Goal: Navigation & Orientation: Find specific page/section

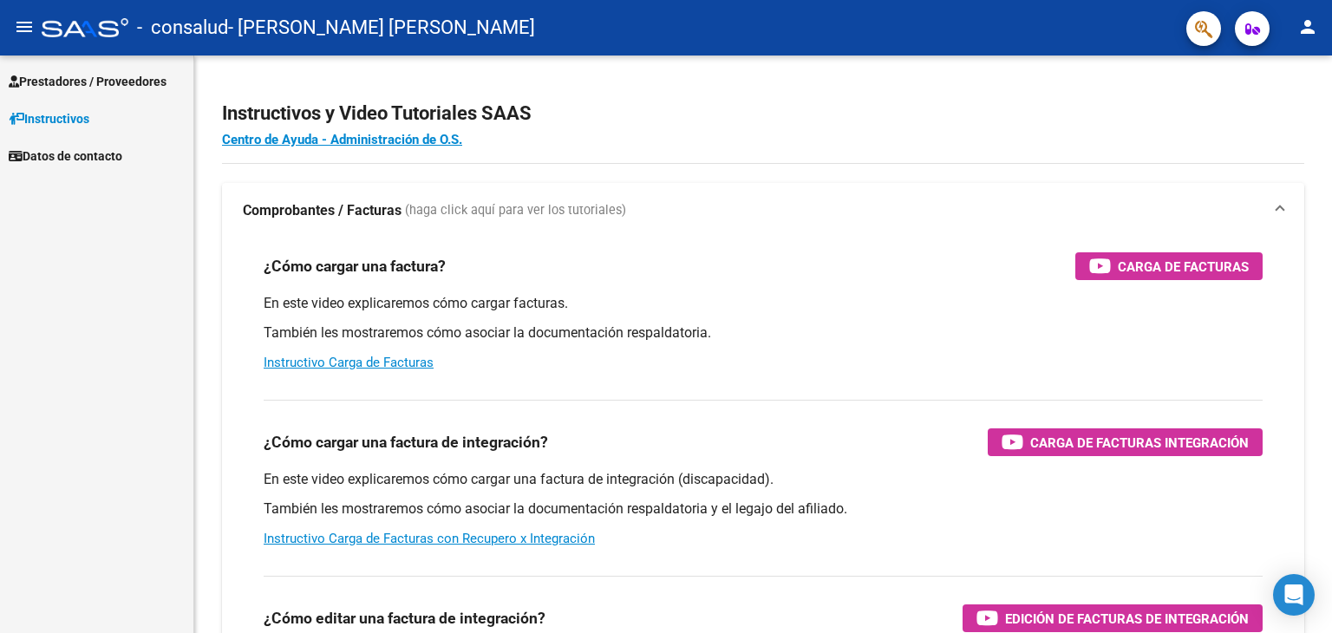
click at [66, 68] on link "Prestadores / Proveedores" at bounding box center [96, 80] width 193 height 37
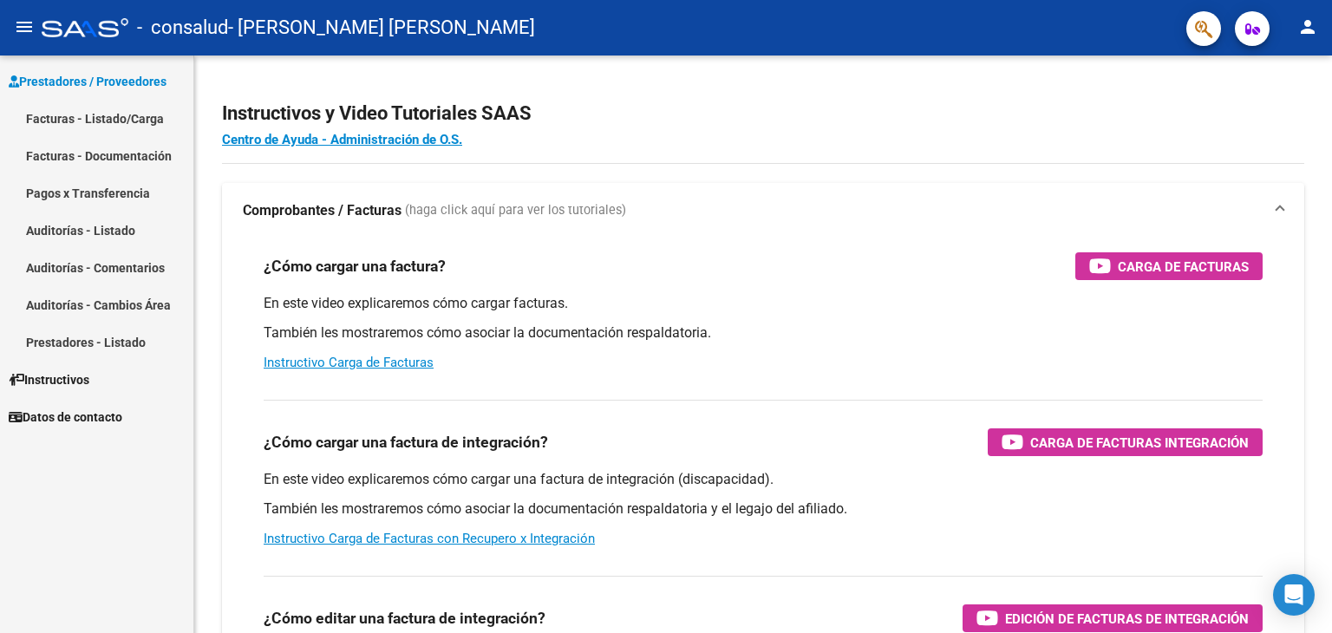
click at [127, 156] on link "Facturas - Documentación" at bounding box center [96, 155] width 193 height 37
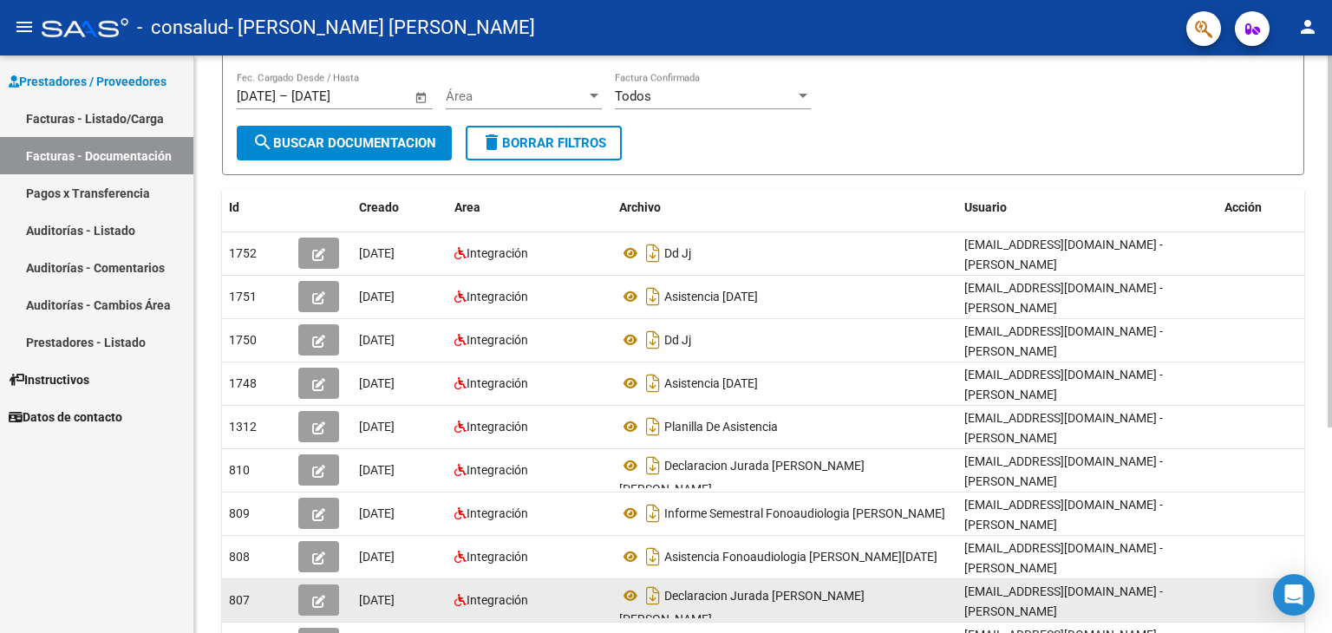
scroll to position [318, 0]
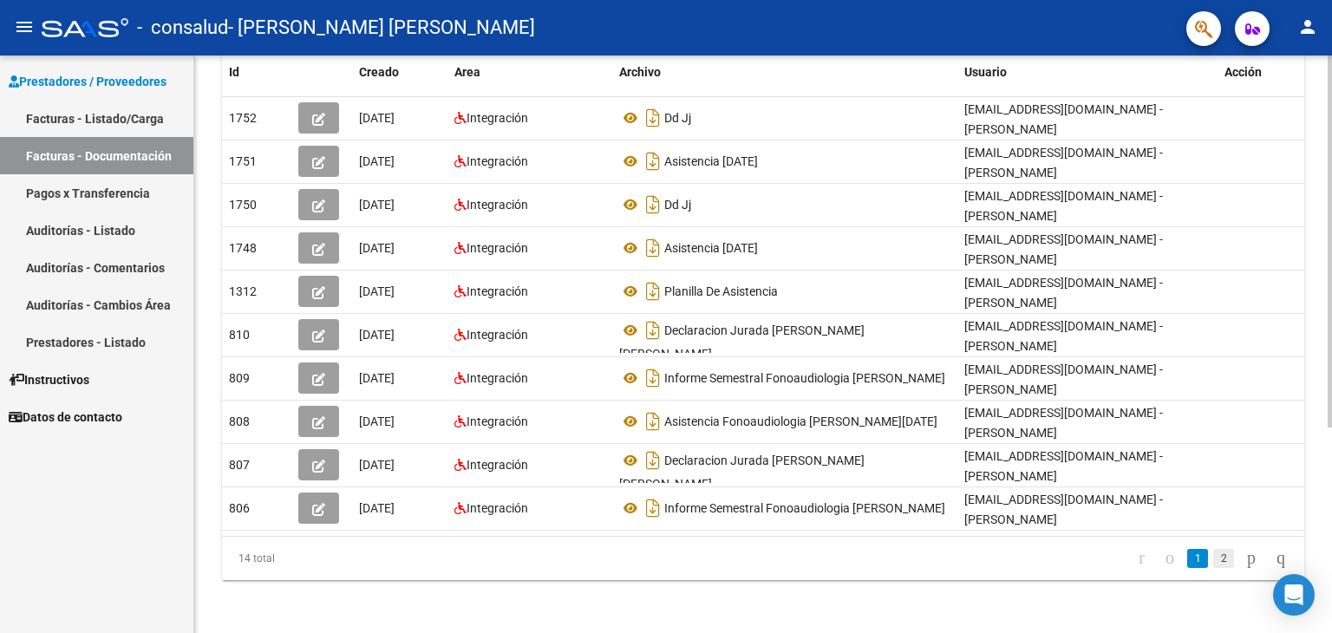
click at [1213, 559] on link "2" at bounding box center [1223, 558] width 21 height 19
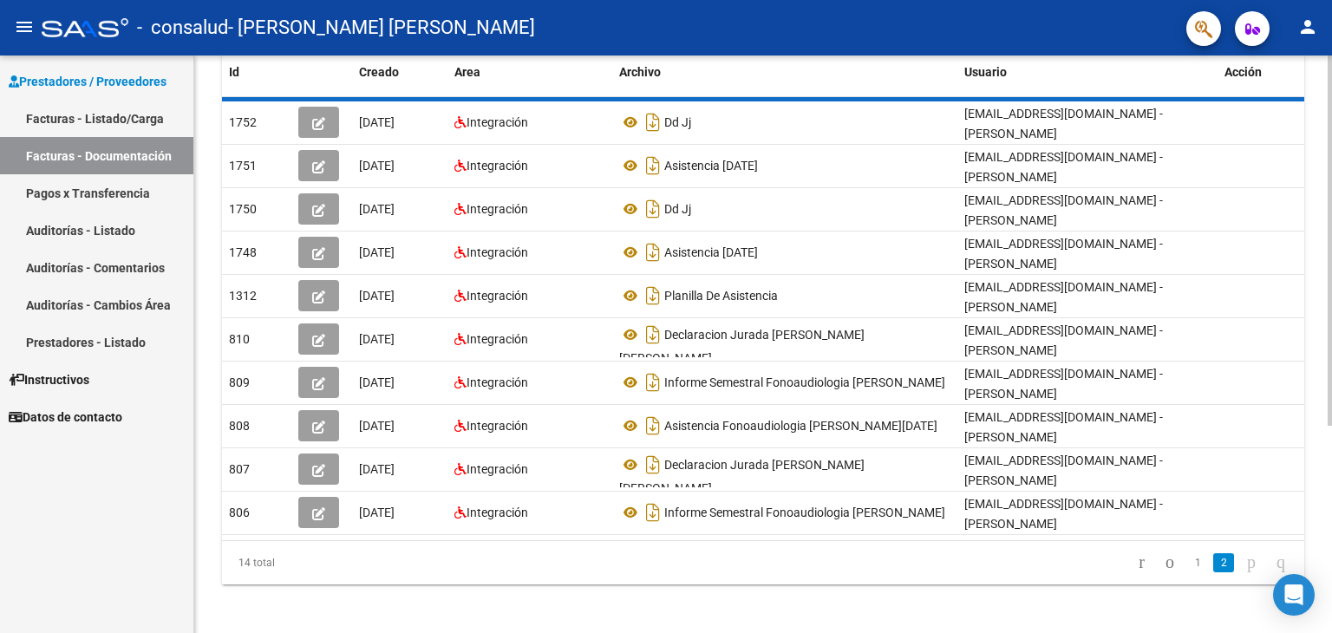
scroll to position [58, 0]
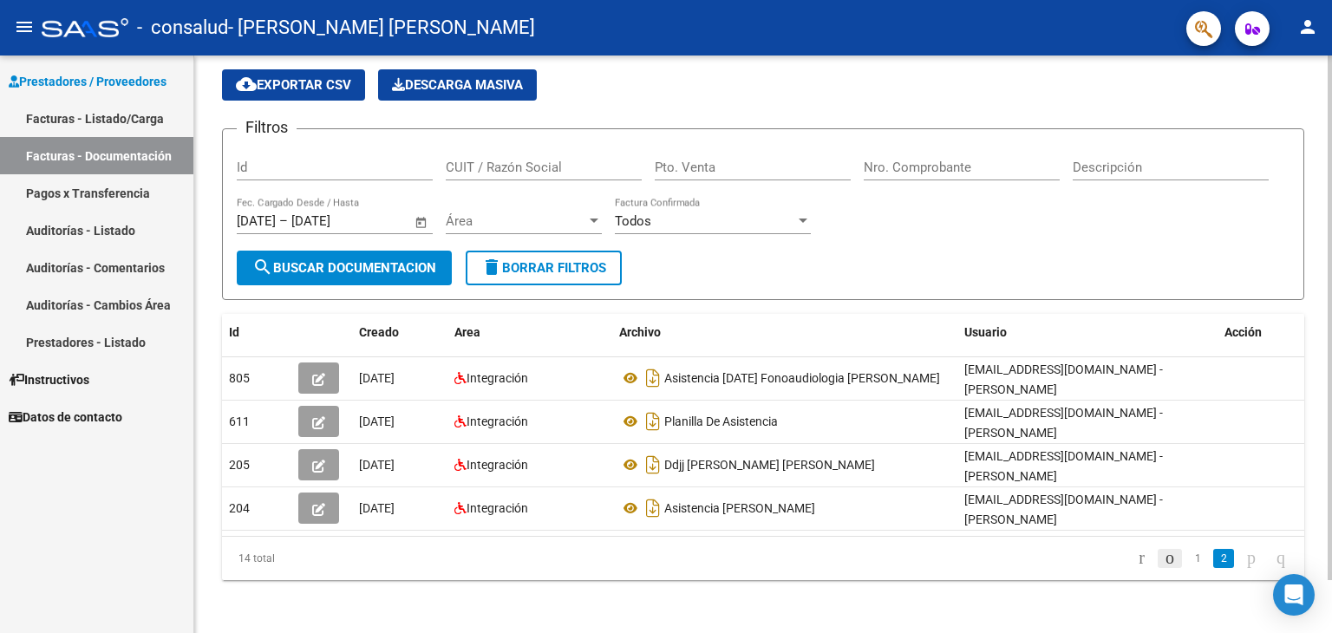
click at [1163, 556] on icon "go to previous page" at bounding box center [1170, 557] width 14 height 21
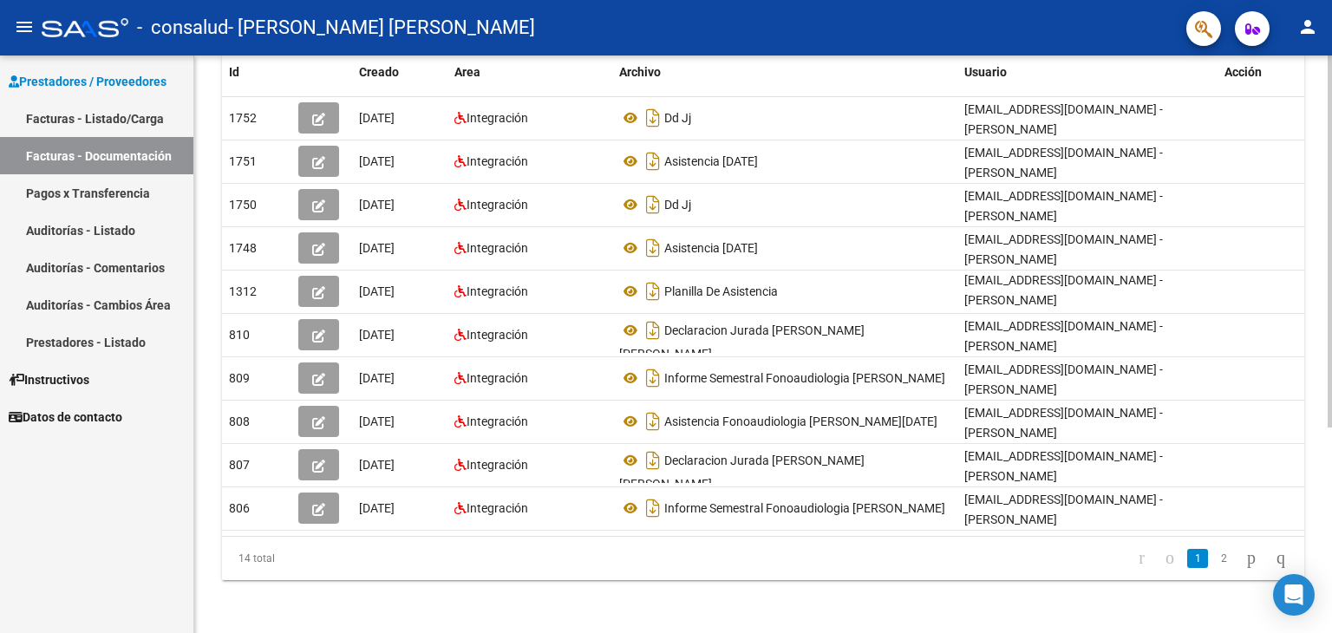
scroll to position [0, 0]
click at [1213, 559] on link "2" at bounding box center [1223, 558] width 21 height 19
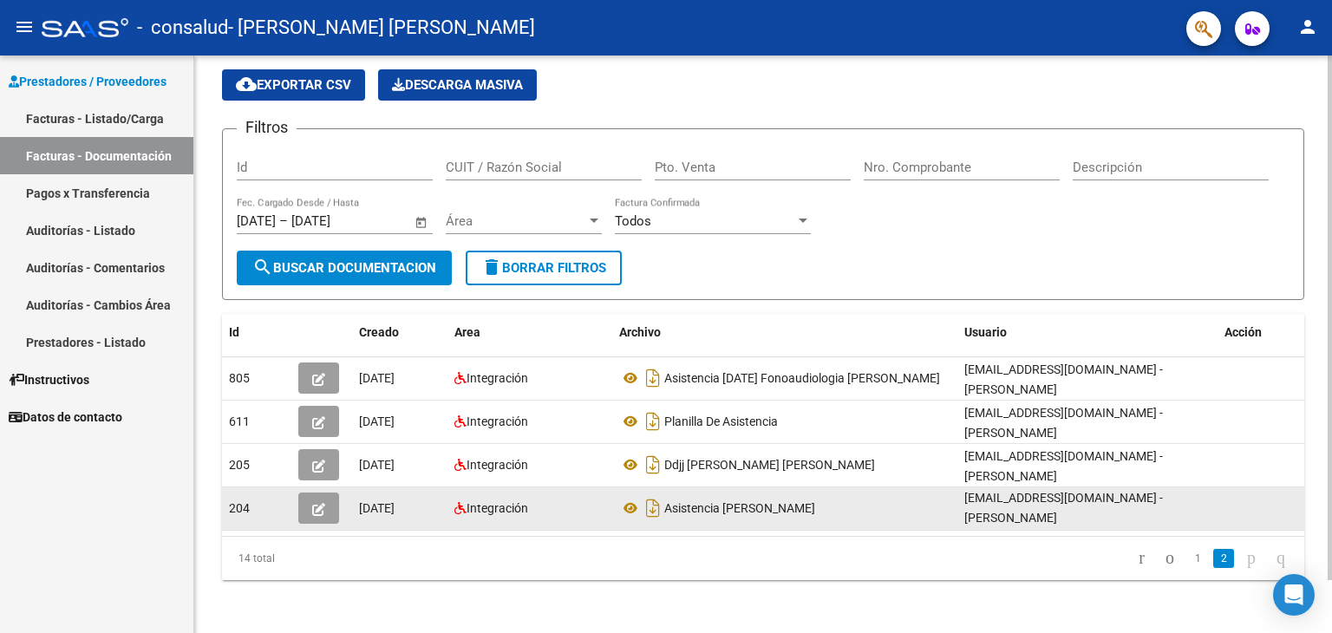
scroll to position [3, 0]
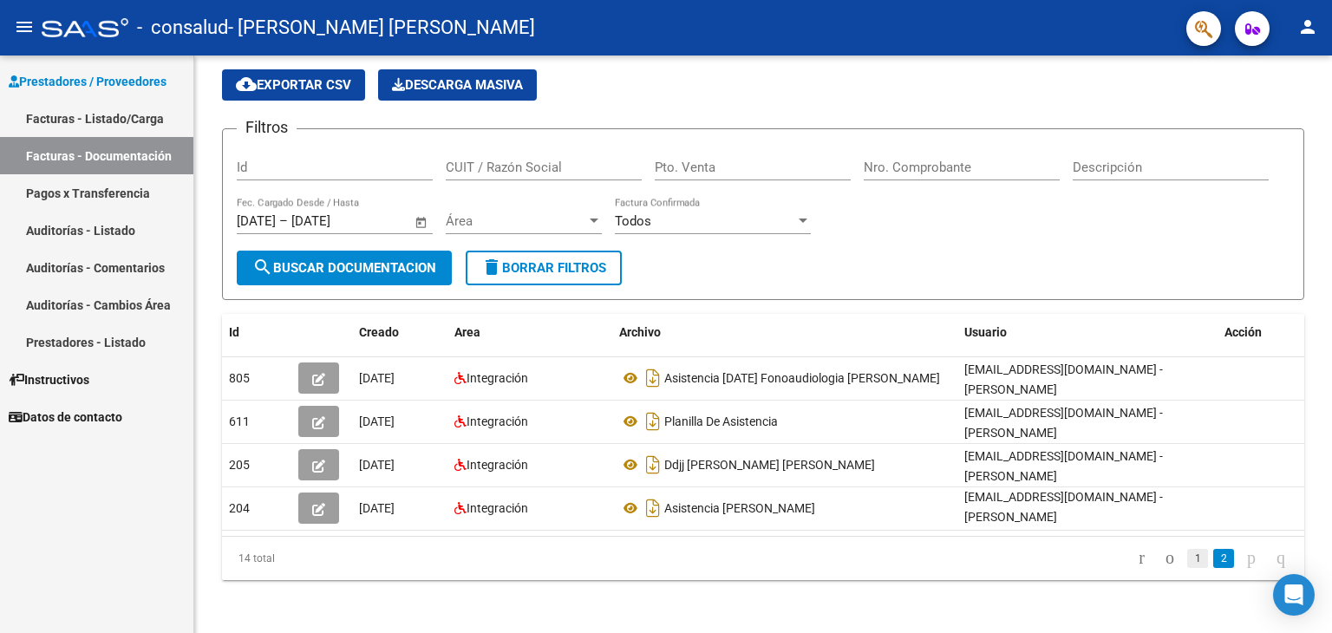
click at [1187, 552] on link "1" at bounding box center [1197, 558] width 21 height 19
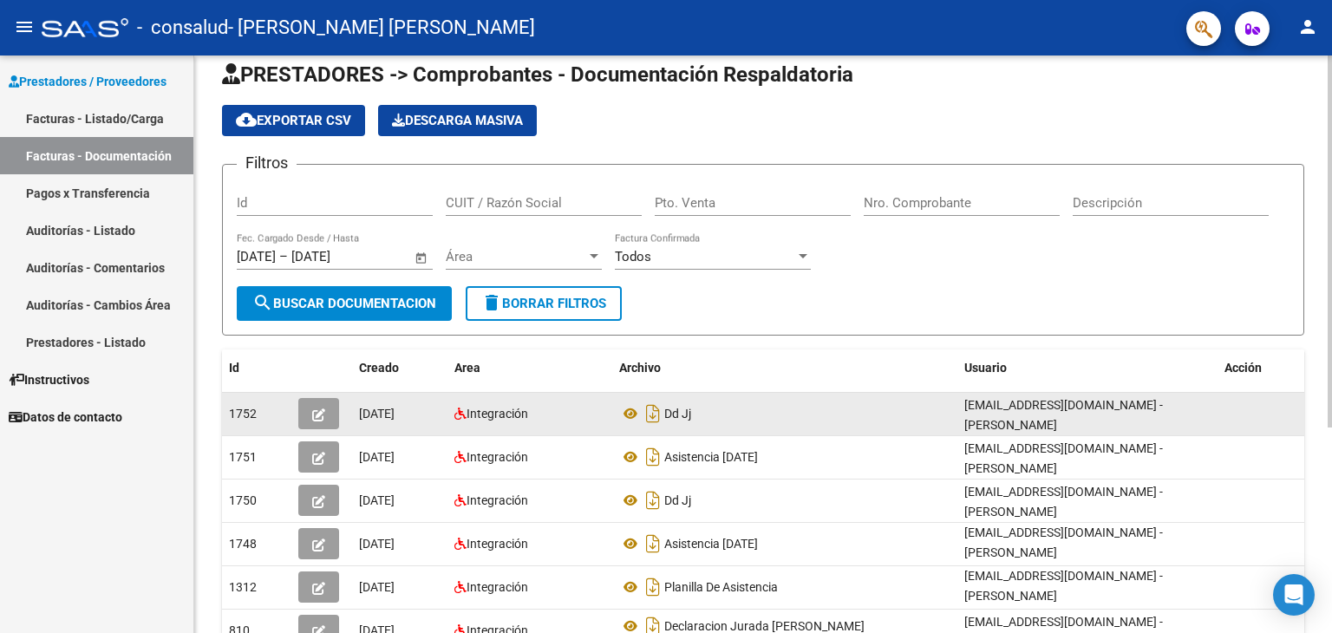
scroll to position [0, 0]
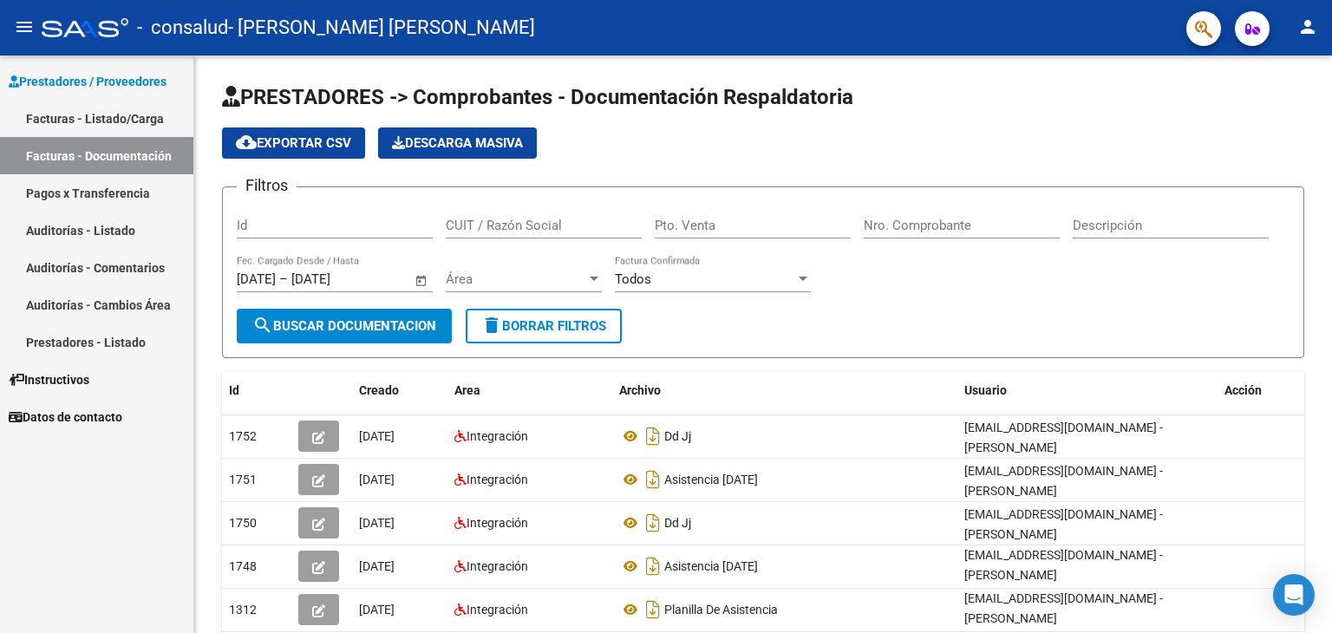
click at [146, 195] on link "Pagos x Transferencia" at bounding box center [96, 192] width 193 height 37
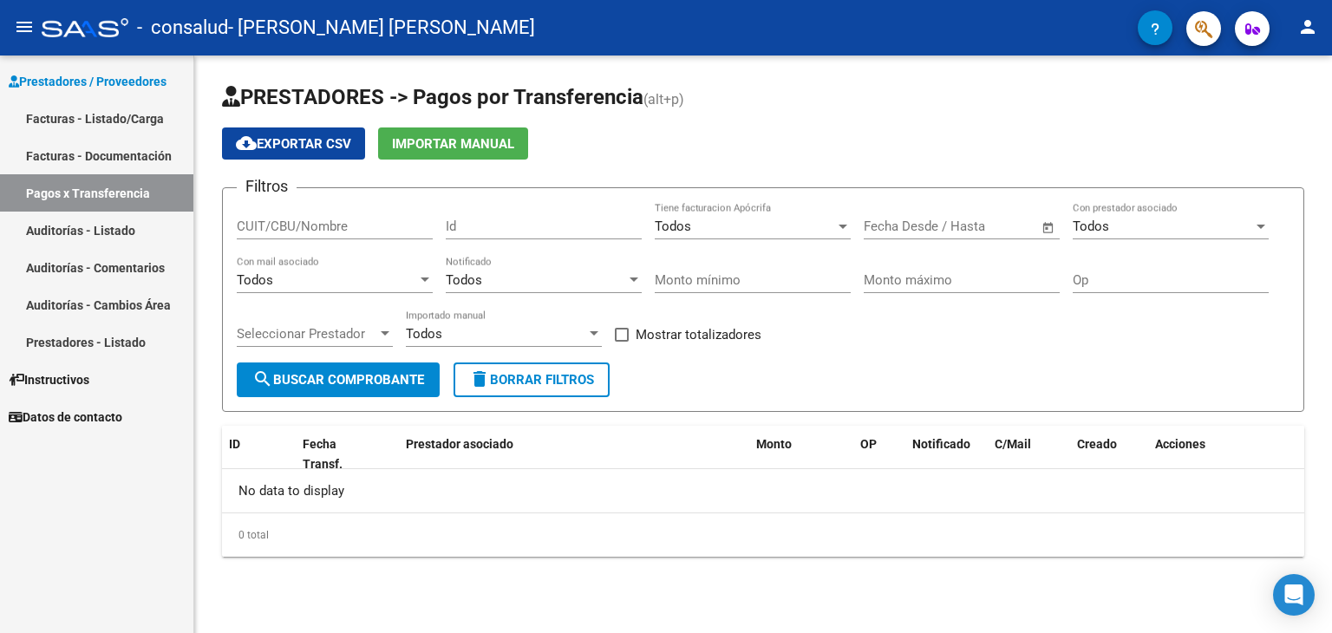
click at [145, 239] on link "Auditorías - Listado" at bounding box center [96, 230] width 193 height 37
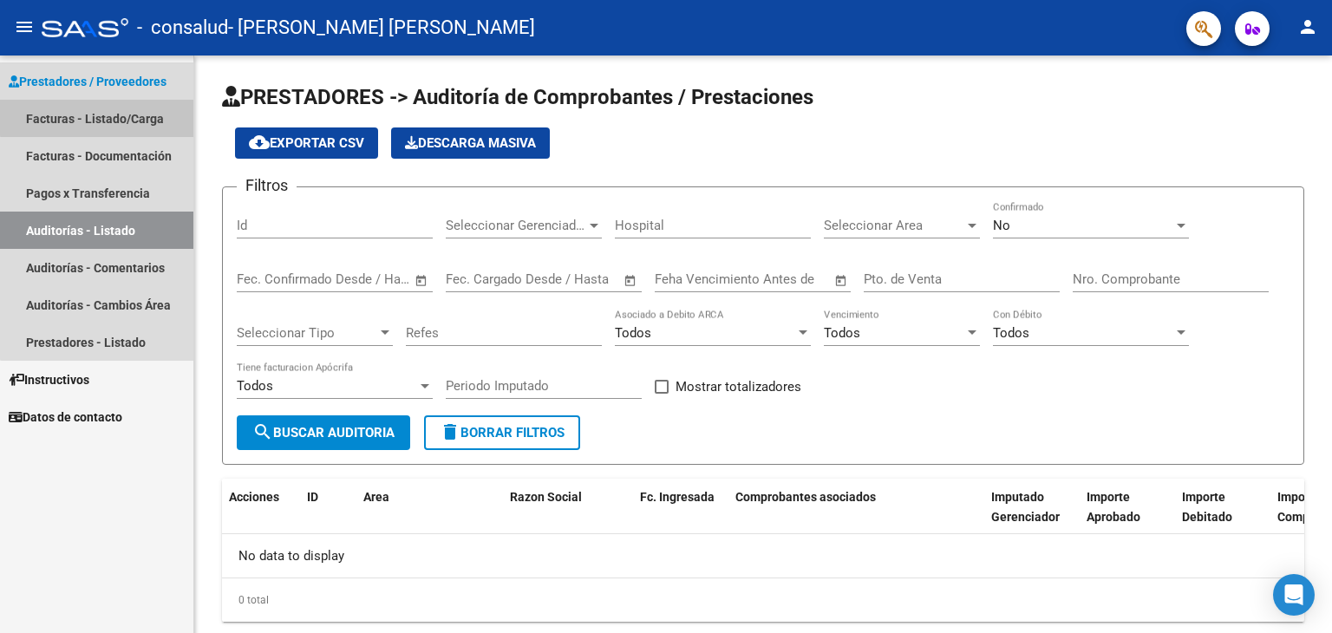
click at [143, 114] on link "Facturas - Listado/Carga" at bounding box center [96, 118] width 193 height 37
